Goal: Task Accomplishment & Management: Manage account settings

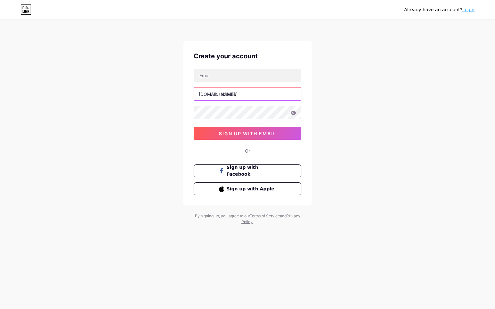
click at [240, 96] on input "text" at bounding box center [247, 94] width 107 height 13
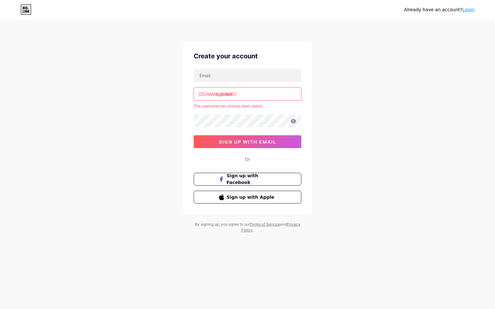
type input "qqmilan"
click at [387, 137] on div "Already have an account? Login Create your account [DOMAIN_NAME]/ qqmilan The u…" at bounding box center [247, 127] width 495 height 254
click at [388, 137] on div "Already have an account? Login Create your account [DOMAIN_NAME]/ qqmilan The u…" at bounding box center [247, 127] width 495 height 254
drag, startPoint x: 410, startPoint y: 129, endPoint x: 312, endPoint y: 116, distance: 98.6
click at [409, 129] on div "Already have an account? Login Create your account [DOMAIN_NAME]/ qqmilan The u…" at bounding box center [247, 127] width 495 height 254
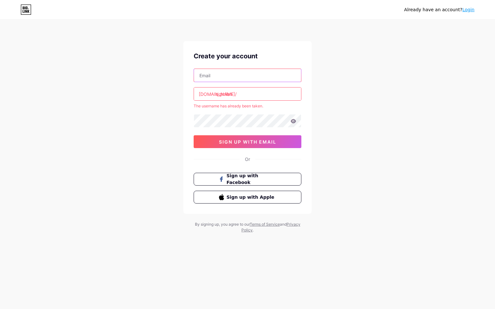
click at [268, 73] on input "text" at bounding box center [247, 75] width 107 height 13
click at [468, 8] on link "Login" at bounding box center [468, 9] width 12 height 5
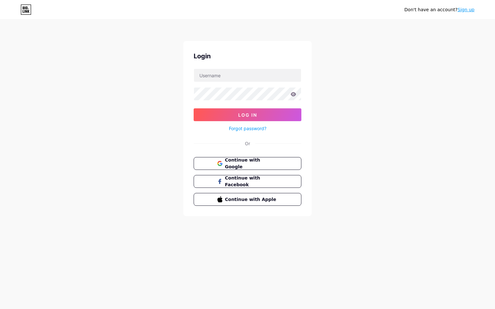
click at [258, 126] on link "Forgot password?" at bounding box center [248, 128] width 38 height 7
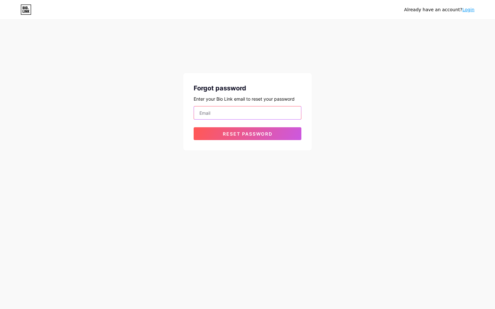
click at [258, 113] on input "email" at bounding box center [247, 112] width 107 height 13
type input "q"
type input "[EMAIL_ADDRESS][DOMAIN_NAME]"
click at [194, 127] on button "Reset password" at bounding box center [248, 133] width 108 height 13
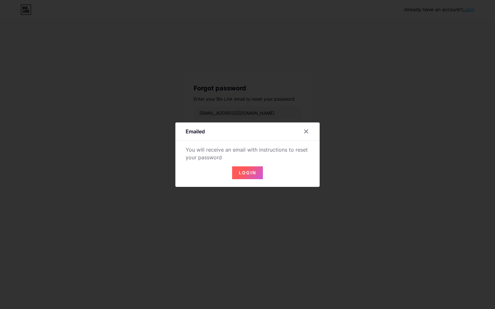
click at [247, 175] on button "Login" at bounding box center [247, 172] width 31 height 13
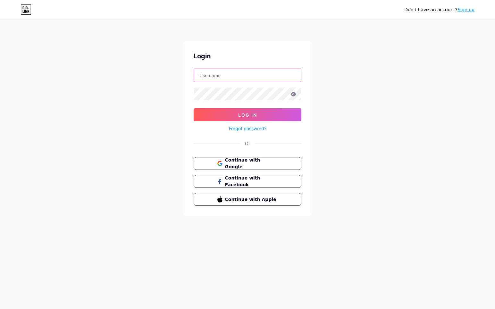
drag, startPoint x: 0, startPoint y: 0, endPoint x: 254, endPoint y: 75, distance: 264.5
click at [254, 75] on input "text" at bounding box center [247, 75] width 107 height 13
click at [258, 164] on span "Continue with Google" at bounding box center [251, 164] width 54 height 14
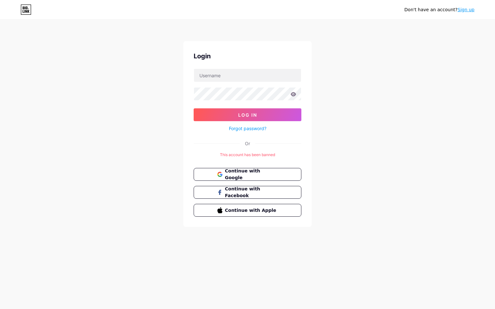
drag, startPoint x: 398, startPoint y: 132, endPoint x: 414, endPoint y: 120, distance: 20.2
click at [398, 132] on div "Don't have an account? Sign up Login Log In Forgot password? Or This account ha…" at bounding box center [247, 123] width 495 height 247
click at [403, 78] on div "Don't have an account? Sign up Login Log In Forgot password? Or This account ha…" at bounding box center [247, 123] width 495 height 247
click at [400, 150] on div "Don't have an account? Sign up Login Log In Forgot password? Or This account ha…" at bounding box center [247, 123] width 495 height 247
